Goal: Information Seeking & Learning: Learn about a topic

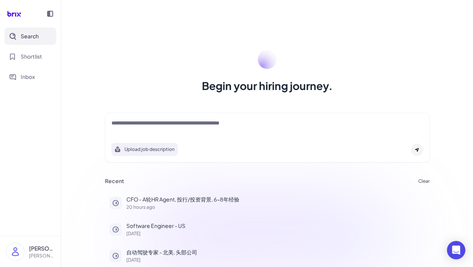
click at [186, 101] on div "Begin your hiring journey. Upload job description Job Titles Location Years of …" at bounding box center [266, 133] width 411 height 267
click at [183, 118] on div "Upload job description" at bounding box center [267, 138] width 325 height 50
click at [182, 120] on textarea at bounding box center [267, 123] width 312 height 9
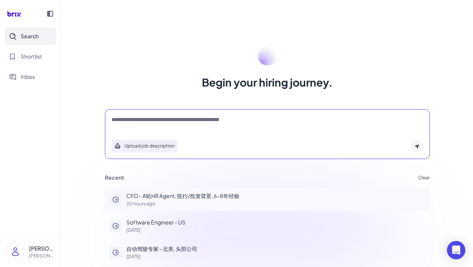
click at [182, 195] on p "CFO - A轮HR Agent, 投行/投资背景, 6-8年经验" at bounding box center [275, 196] width 299 height 8
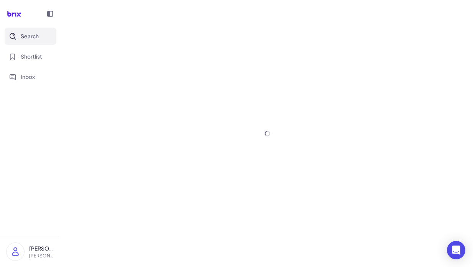
click at [46, 38] on button "Search" at bounding box center [31, 36] width 52 height 17
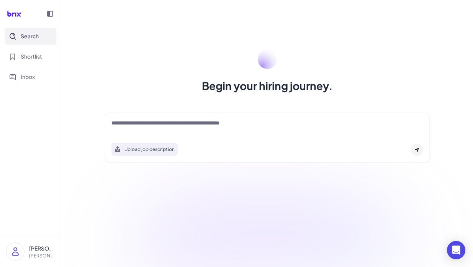
click at [151, 118] on div "Upload job description" at bounding box center [267, 138] width 325 height 50
click at [151, 121] on textarea at bounding box center [267, 123] width 312 height 9
click at [136, 122] on textarea at bounding box center [267, 123] width 312 height 9
click at [46, 47] on div "Search Shortlist Inbox" at bounding box center [30, 57] width 61 height 58
click at [46, 48] on button "Shortlist" at bounding box center [31, 56] width 52 height 17
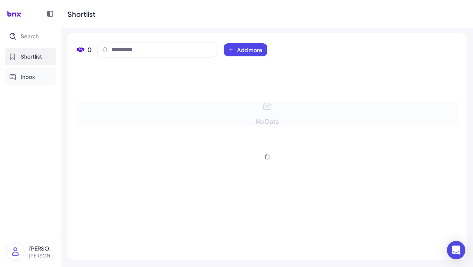
click at [41, 82] on button "Inbox" at bounding box center [31, 76] width 52 height 17
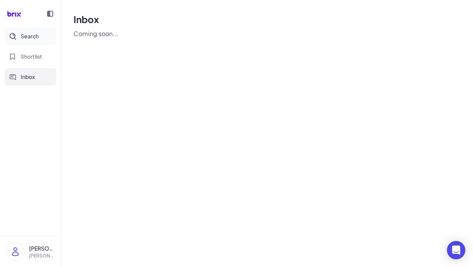
click at [35, 35] on span "Search" at bounding box center [30, 36] width 18 height 8
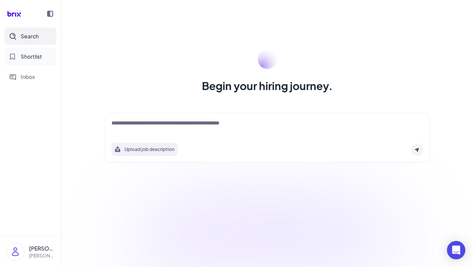
click at [43, 51] on button "Shortlist" at bounding box center [31, 56] width 52 height 17
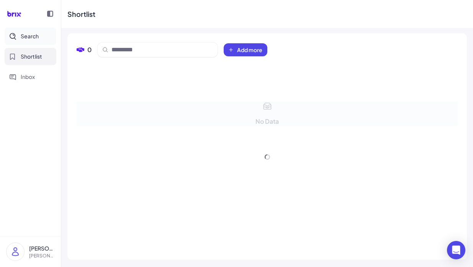
click at [39, 37] on button "Search" at bounding box center [31, 36] width 52 height 17
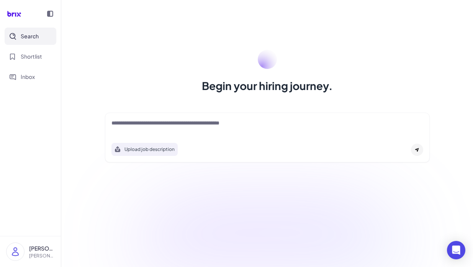
click at [43, 66] on div "Search Shortlist Inbox" at bounding box center [30, 57] width 61 height 58
click at [42, 60] on span "Shortlist" at bounding box center [31, 56] width 21 height 8
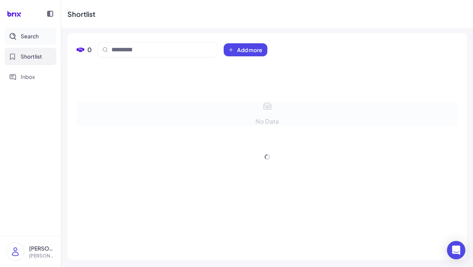
click at [40, 44] on button "Search" at bounding box center [31, 36] width 52 height 17
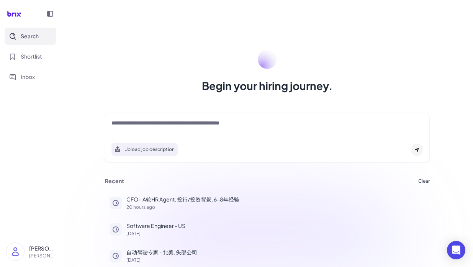
click at [107, 191] on button "CFO - A轮HR Agent, 投行/投资背景, 6-8年经验 20 hours ago" at bounding box center [267, 202] width 325 height 23
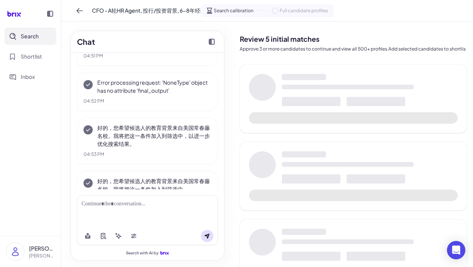
scroll to position [930, 0]
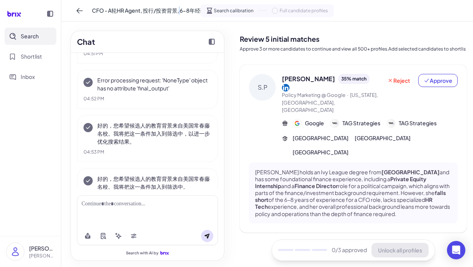
click at [180, 10] on span "CFO - A轮HR Agent, 投行/投资背景, 6-8年经验" at bounding box center [149, 11] width 114 height 8
click at [180, 10] on div "CFO - A轮HR Agent, 投行/投资背景, 6-8年经验 Search calibration Full candidate profiles" at bounding box center [266, 10] width 411 height 21
click at [86, 18] on div "CFO - A轮HR Agent, 投行/投资背景, 6-8年经验 Search calibration Full candidate profiles" at bounding box center [266, 10] width 411 height 21
click at [83, 14] on icon at bounding box center [80, 11] width 8 height 8
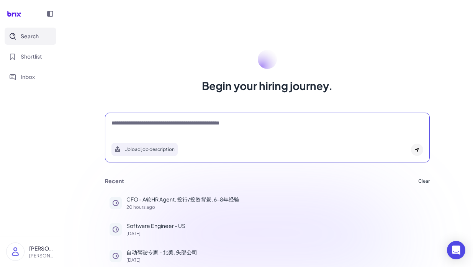
click at [181, 127] on textarea at bounding box center [267, 123] width 312 height 9
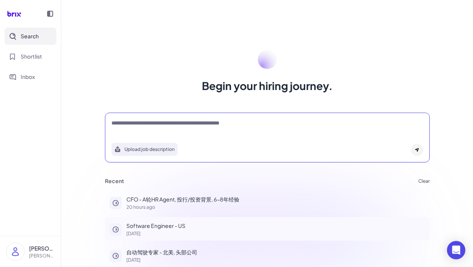
scroll to position [3, 0]
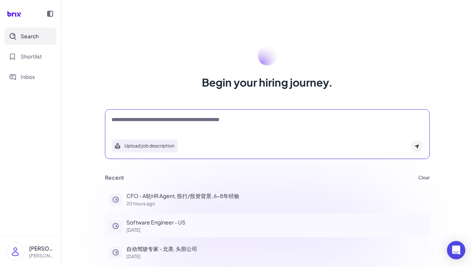
click at [178, 231] on p "1 day ago" at bounding box center [275, 230] width 299 height 5
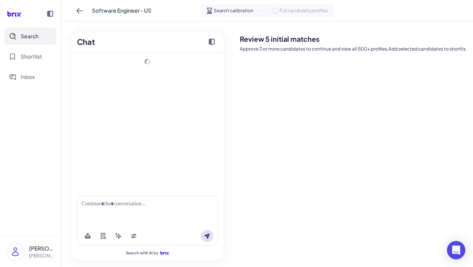
scroll to position [6, 0]
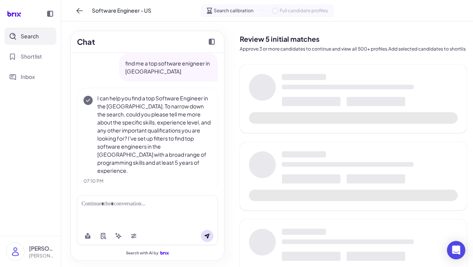
click at [232, 148] on div "Chat find me a top software enigneer in us I can help you find a top Software E…" at bounding box center [147, 143] width 172 height 245
click at [265, 126] on div at bounding box center [353, 99] width 227 height 68
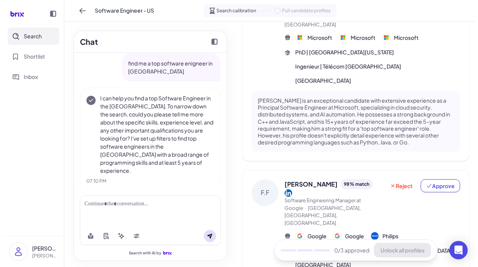
scroll to position [0, 0]
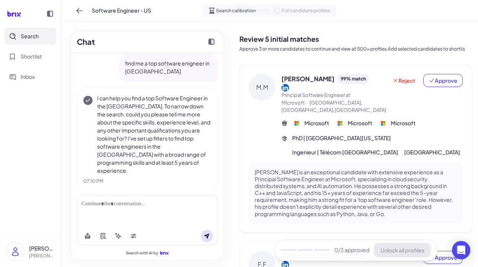
click at [295, 47] on p "Approve 3 or more candidates to continue and view all 500+ profiles.Add selecte…" at bounding box center [356, 49] width 233 height 7
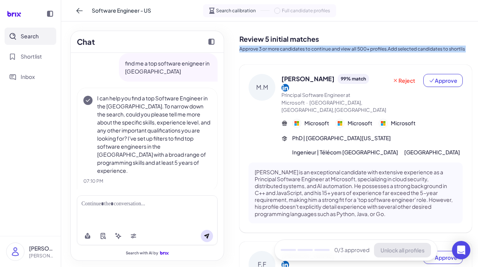
click at [302, 37] on h2 "Review 5 initial matches" at bounding box center [356, 39] width 233 height 10
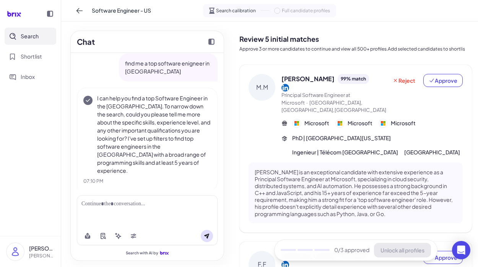
click at [302, 37] on h2 "Review 5 initial matches" at bounding box center [356, 39] width 233 height 10
click at [224, 86] on div "Chat find me a top software enigneer in us I can help you find a top Software E…" at bounding box center [147, 146] width 154 height 230
click at [243, 39] on h2 "Review 5 initial matches" at bounding box center [356, 39] width 233 height 10
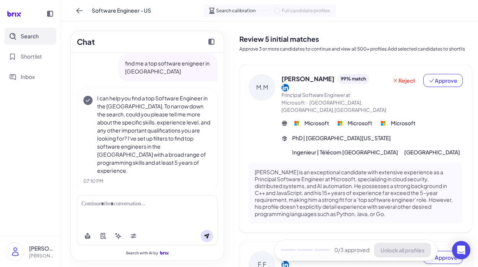
click at [243, 39] on h2 "Review 5 initial matches" at bounding box center [356, 39] width 233 height 10
click at [243, 54] on div "Review 5 initial matches Approve 3 or more candidates to continue and view all …" at bounding box center [356, 42] width 233 height 28
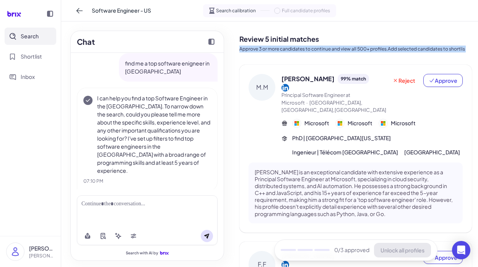
click at [231, 76] on div "Chat find me a top software enigneer in us I can help you find a top Software E…" at bounding box center [147, 143] width 172 height 245
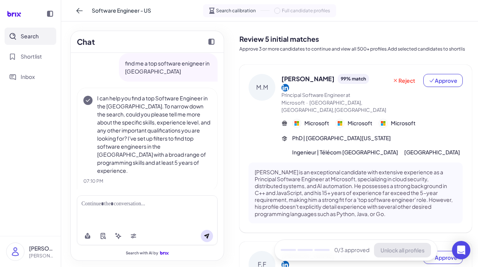
click at [231, 76] on div "Chat find me a top software enigneer in us I can help you find a top Software E…" at bounding box center [147, 143] width 172 height 245
click at [133, 145] on p "I can help you find a top Software Engineer in the US. To narrow down the searc…" at bounding box center [154, 134] width 114 height 80
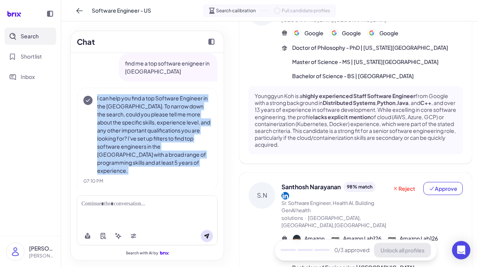
scroll to position [648, 0]
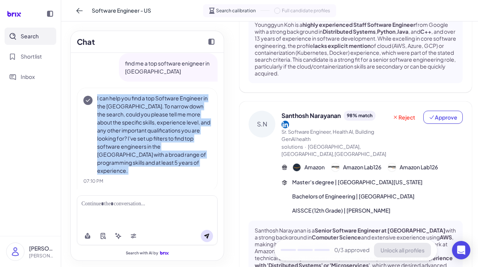
click at [276, 227] on p "Santhosh Narayanan is a Senior Software Engineer at Amazon with a strong backgr…" at bounding box center [356, 251] width 202 height 49
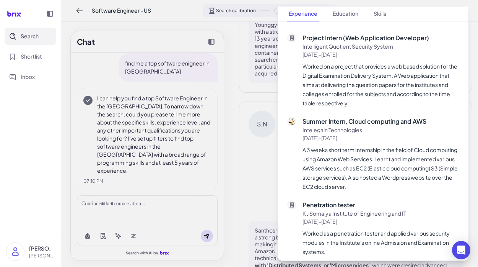
scroll to position [707, 0]
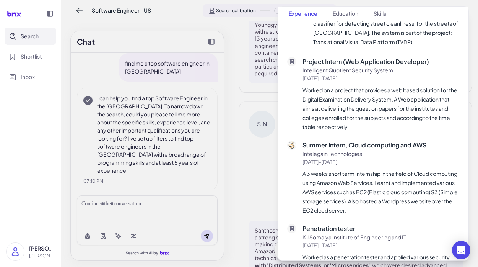
click at [332, 169] on p "A 3 weeks short term Internship in the field of Cloud computing using Amazon We…" at bounding box center [381, 192] width 157 height 46
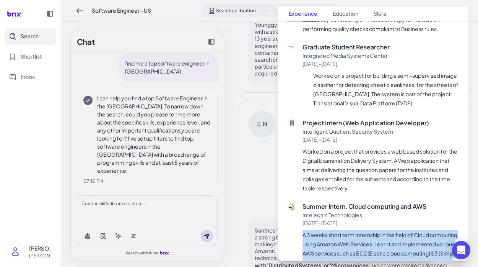
click at [332, 163] on p "Worked on a project that provides a web based solution for the Digital Examinat…" at bounding box center [381, 170] width 157 height 46
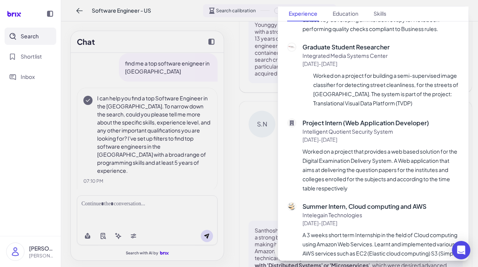
click at [332, 163] on p "Worked on a project that provides a web based solution for the Digital Examinat…" at bounding box center [381, 170] width 157 height 46
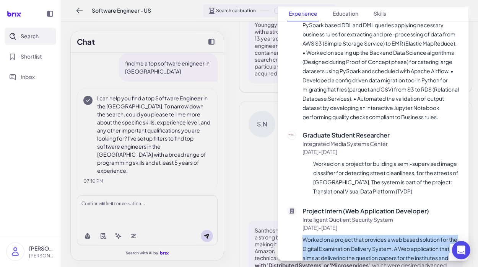
click at [332, 163] on li "Worked on a project for building a semi-supervised image classifier for detecti…" at bounding box center [385, 177] width 149 height 37
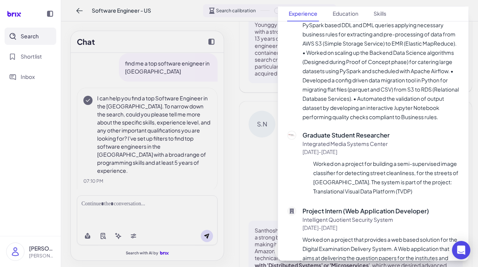
click at [332, 163] on li "Worked on a project for building a semi-supervised image classifier for detecti…" at bounding box center [385, 177] width 149 height 37
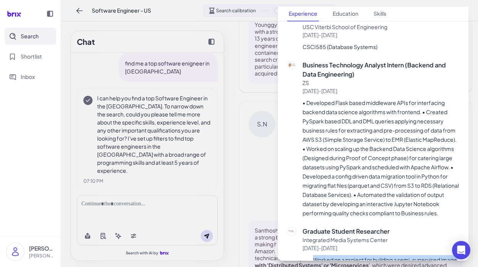
click at [332, 163] on p "• Developed Flask based middleware APIs for interfacing backend data science al…" at bounding box center [381, 157] width 157 height 119
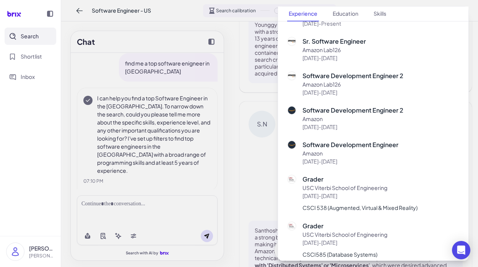
click at [332, 175] on p "Grader" at bounding box center [360, 179] width 115 height 9
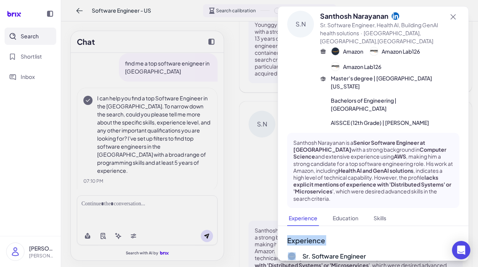
scroll to position [0, 0]
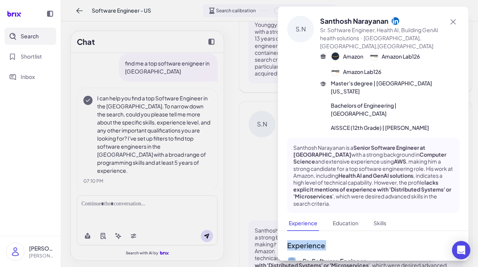
click at [332, 163] on p "Santhosh Narayanan is a Senior Software Engineer at Amazon with a strong backgr…" at bounding box center [374, 175] width 160 height 63
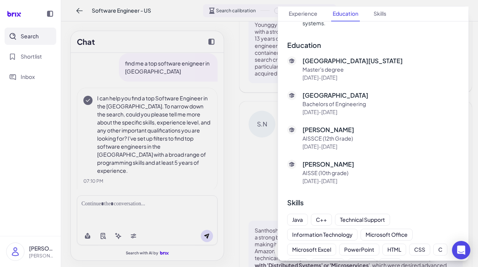
scroll to position [978, 0]
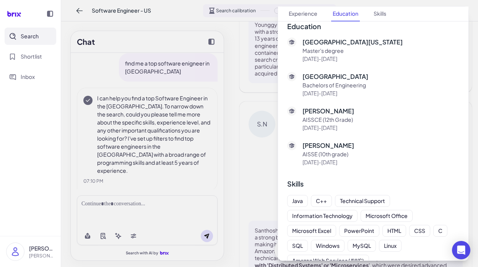
click at [335, 150] on p "AISSE (10th grade)" at bounding box center [329, 154] width 52 height 8
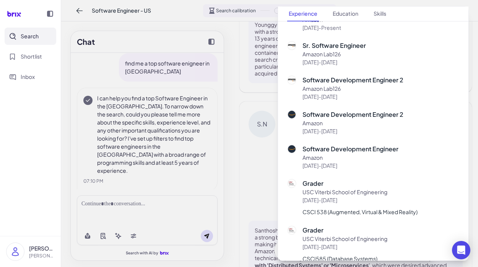
scroll to position [0, 0]
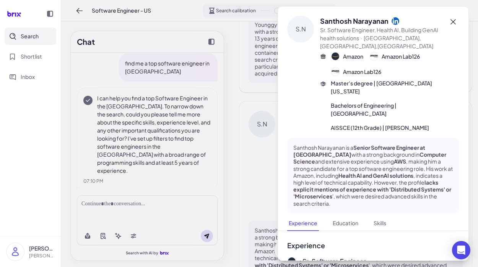
click at [452, 24] on icon at bounding box center [453, 21] width 9 height 9
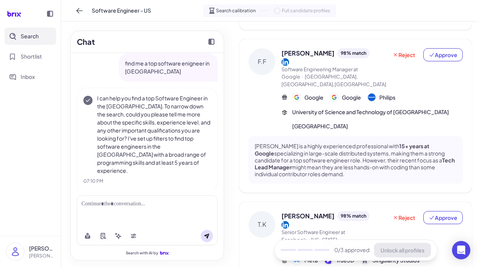
scroll to position [217, 0]
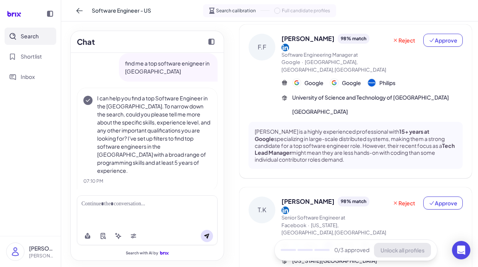
click at [233, 122] on div "Chat find me a top software enigneer in us I can help you find a top Software E…" at bounding box center [147, 143] width 172 height 245
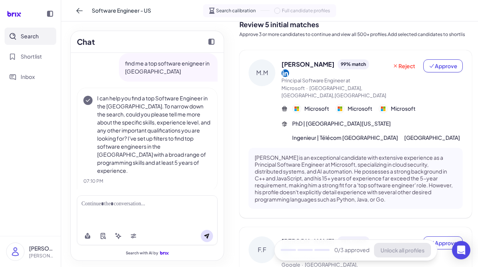
scroll to position [0, 0]
